Goal: Download file/media

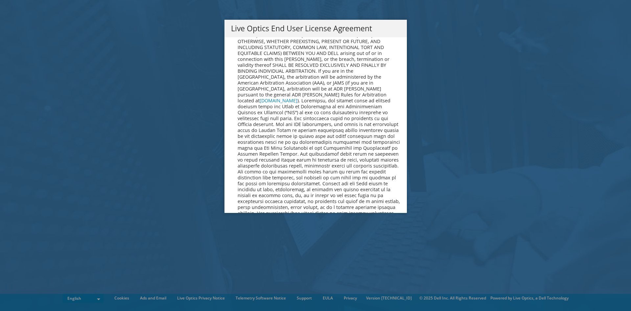
scroll to position [2486, 0]
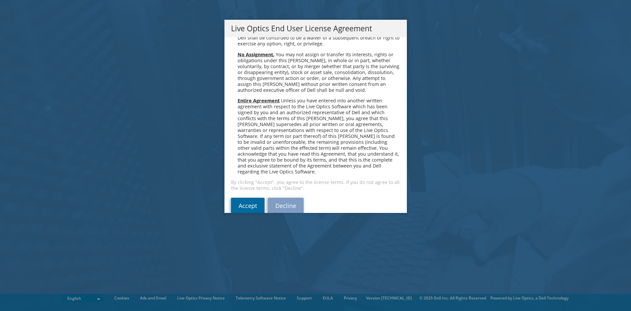
click at [236, 198] on link "Accept" at bounding box center [248, 206] width 34 height 16
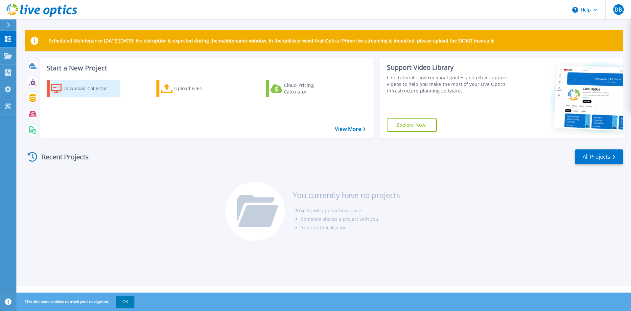
click at [85, 89] on div "Download Collector" at bounding box center [89, 88] width 53 height 13
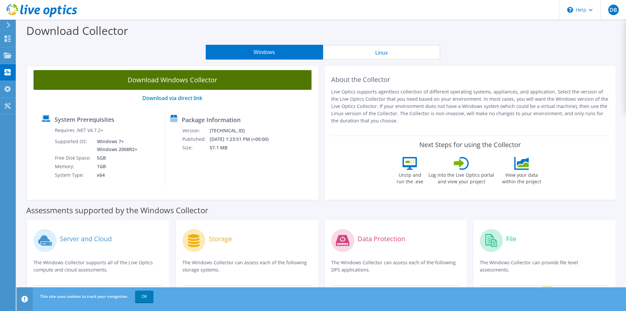
click at [181, 79] on link "Download Windows Collector" at bounding box center [173, 80] width 278 height 20
